Goal: Navigation & Orientation: Find specific page/section

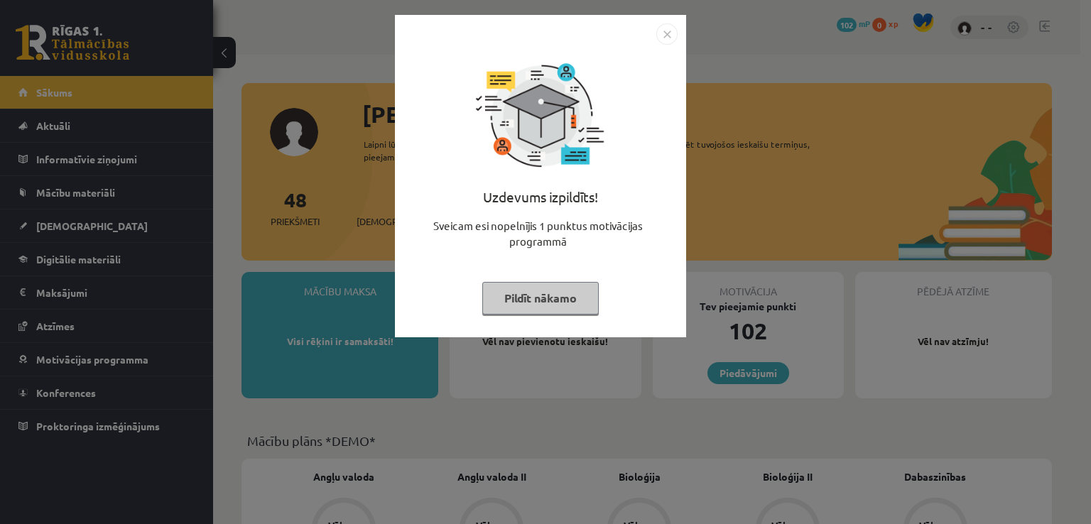
click at [552, 296] on button "Pildīt nākamo" at bounding box center [540, 298] width 117 height 33
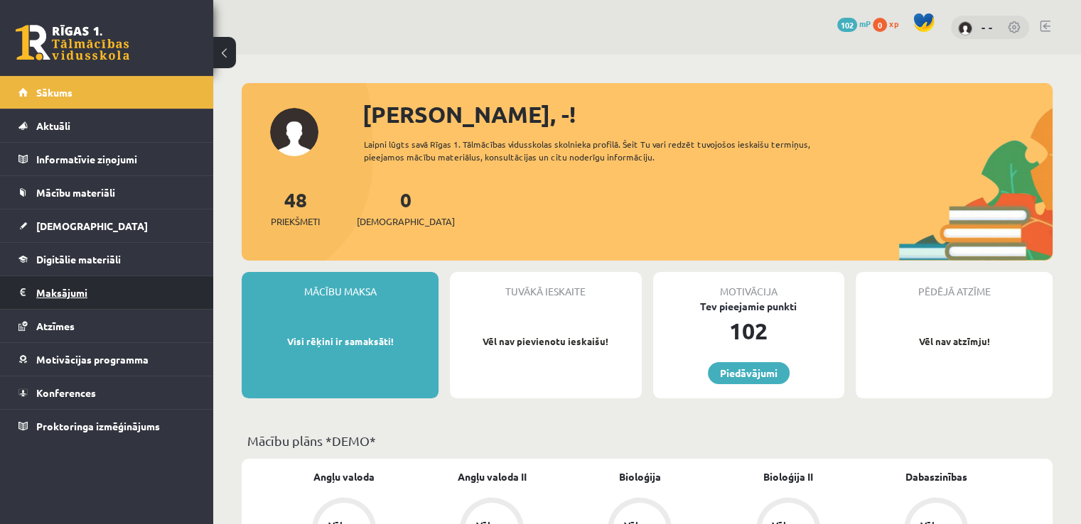
click at [114, 289] on legend "Maksājumi 0" at bounding box center [115, 292] width 159 height 33
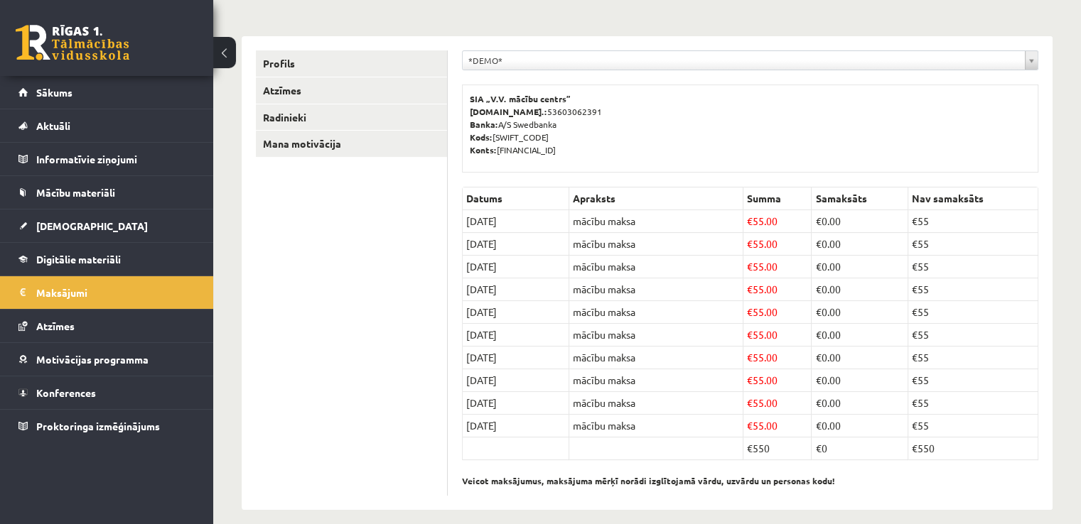
scroll to position [161, 0]
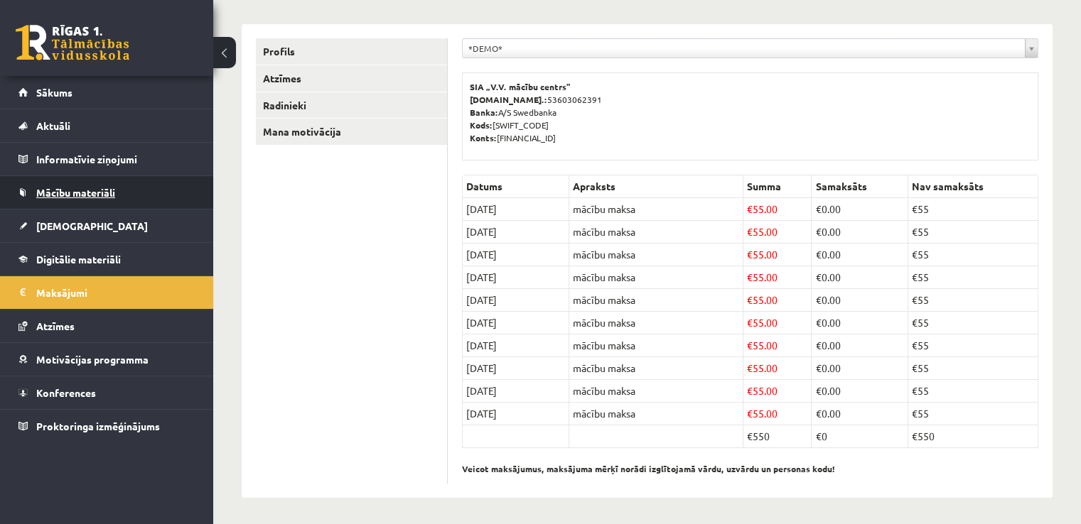
click at [74, 191] on span "Mācību materiāli" at bounding box center [75, 192] width 79 height 13
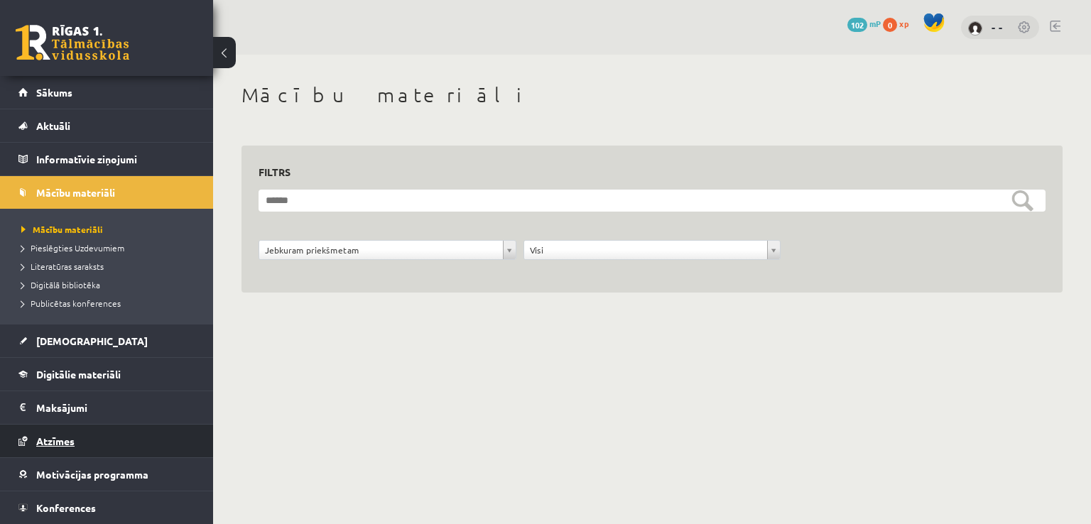
click at [66, 433] on link "Atzīmes" at bounding box center [106, 441] width 177 height 33
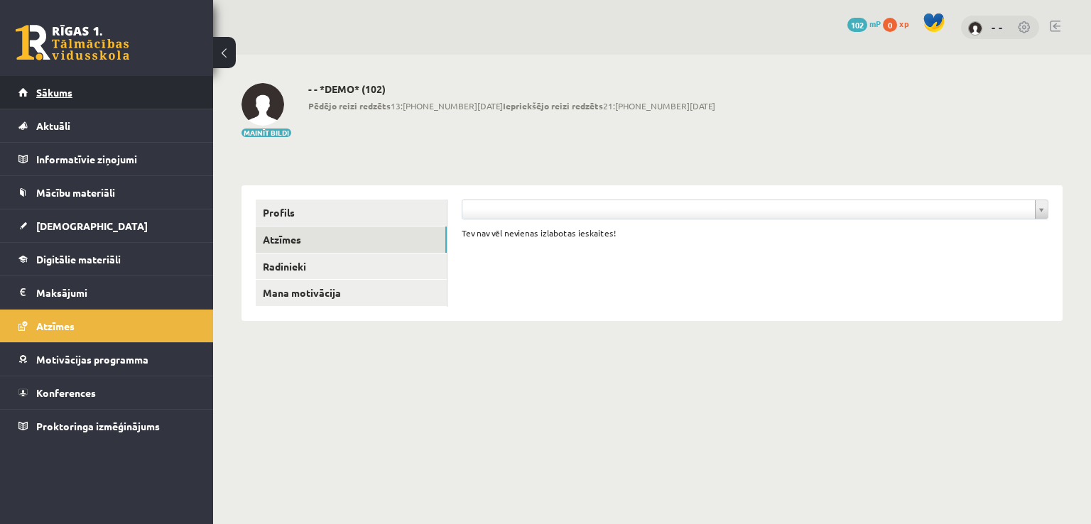
click at [188, 87] on link "Sākums" at bounding box center [106, 92] width 177 height 33
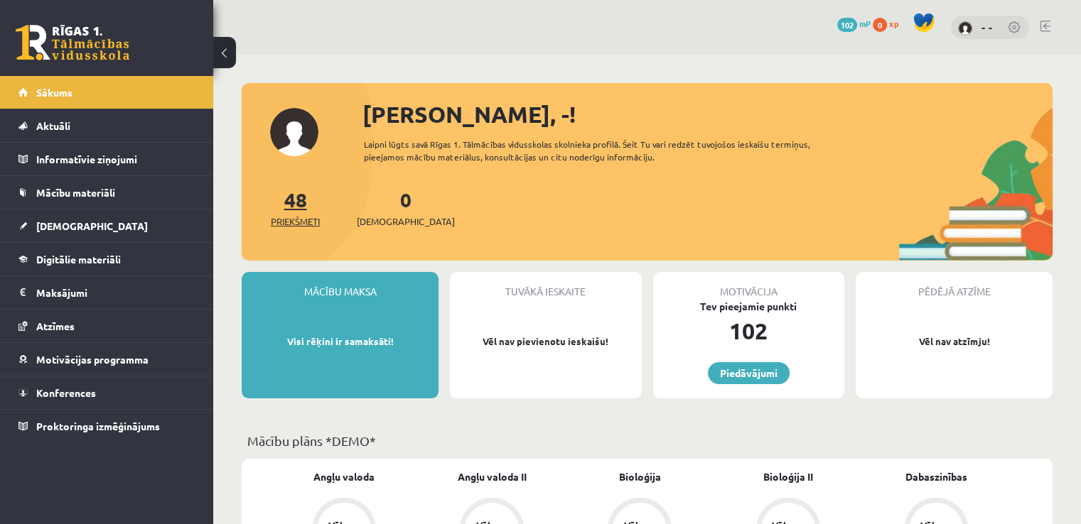
click at [298, 195] on link "48 Priekšmeti" at bounding box center [295, 208] width 49 height 42
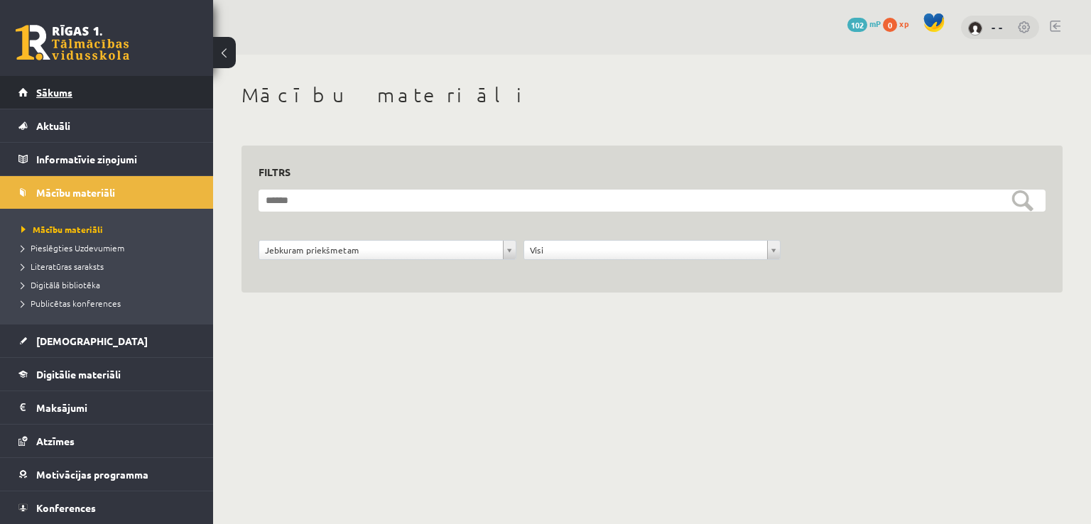
click at [117, 80] on link "Sākums" at bounding box center [106, 92] width 177 height 33
